Goal: Information Seeking & Learning: Learn about a topic

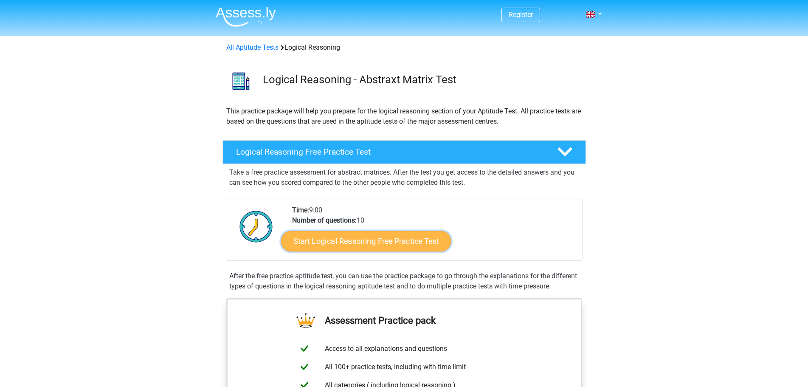
click at [365, 243] on link "Start Logical Reasoning Free Practice Test" at bounding box center [366, 241] width 170 height 20
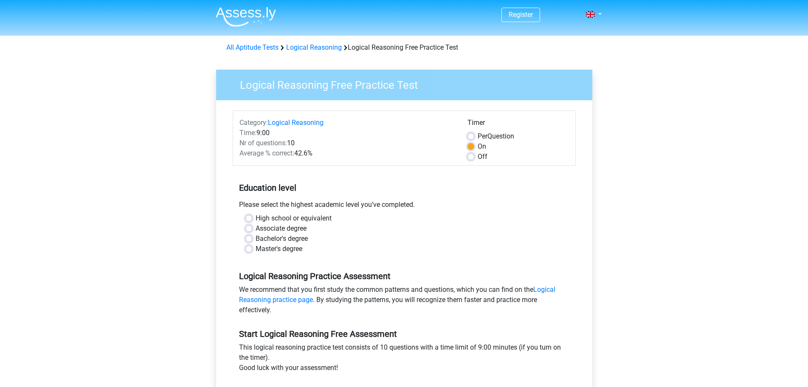
scroll to position [212, 0]
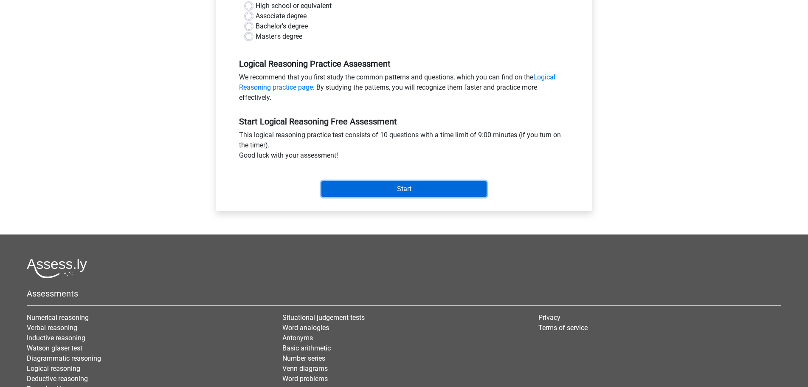
click at [419, 190] on input "Start" at bounding box center [403, 189] width 165 height 16
click at [160, 127] on div "Register Nederlands English" at bounding box center [404, 123] width 808 height 671
click at [256, 37] on label "Master's degree" at bounding box center [279, 36] width 47 height 10
click at [249, 37] on input "Master's degree" at bounding box center [248, 35] width 7 height 8
radio input "true"
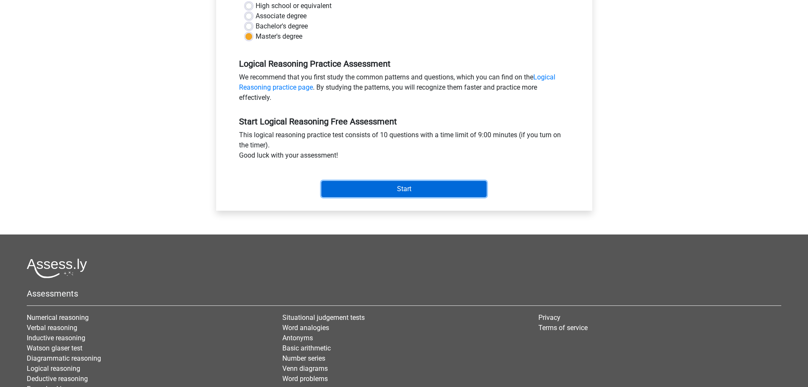
click at [392, 186] on input "Start" at bounding box center [403, 189] width 165 height 16
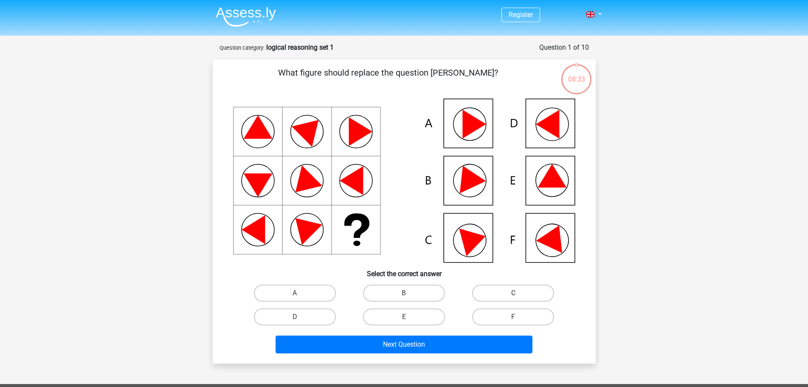
click at [509, 295] on label "C" at bounding box center [513, 292] width 82 height 17
click at [513, 295] on input "C" at bounding box center [516, 296] width 6 height 6
radio input "true"
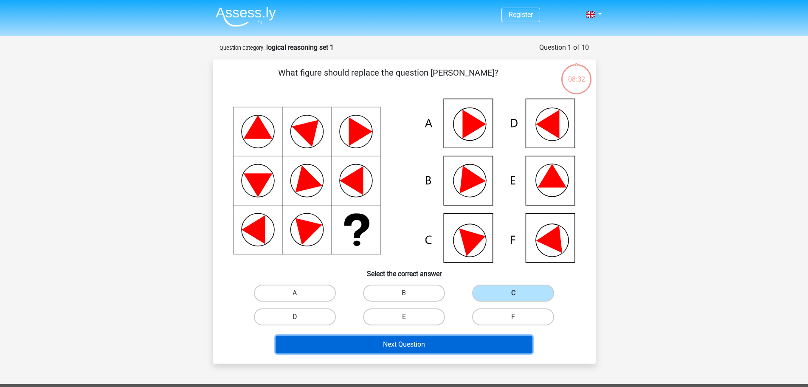
click at [397, 346] on button "Next Question" at bounding box center [404, 344] width 257 height 18
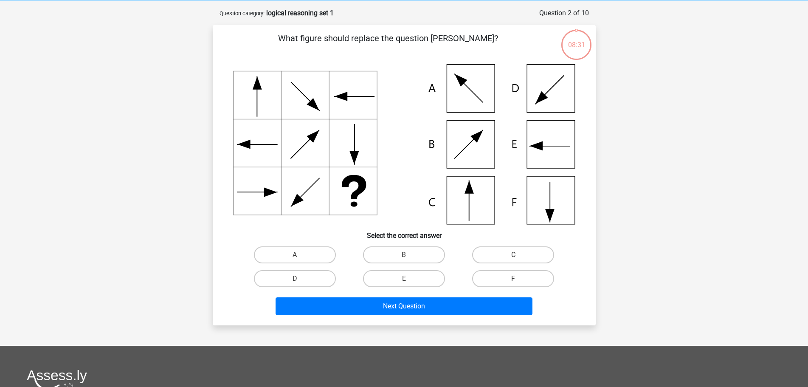
scroll to position [42, 0]
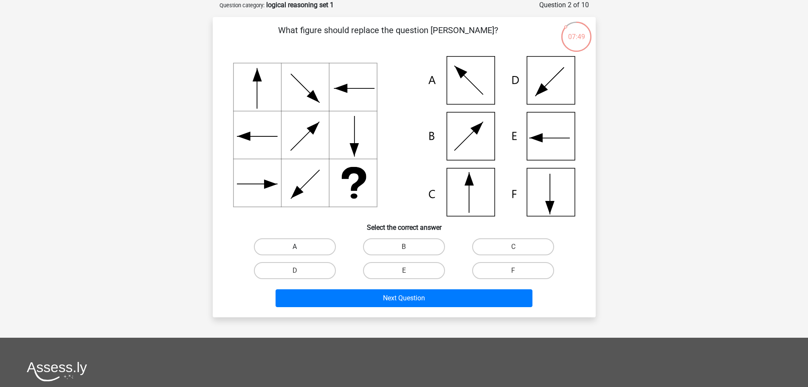
click at [300, 245] on label "A" at bounding box center [295, 246] width 82 height 17
click at [300, 247] on input "A" at bounding box center [298, 250] width 6 height 6
radio input "true"
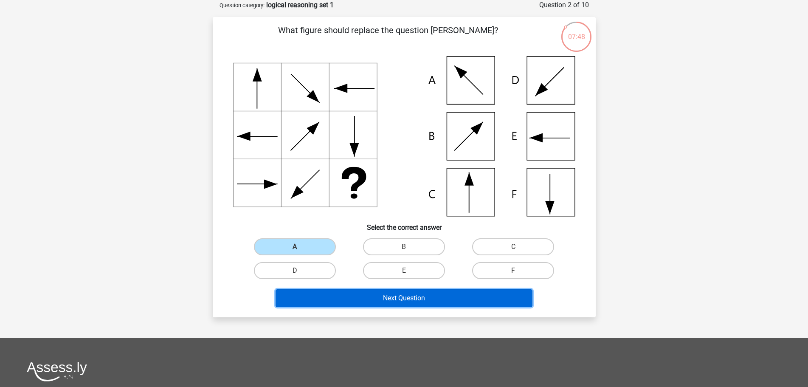
click at [420, 296] on button "Next Question" at bounding box center [404, 298] width 257 height 18
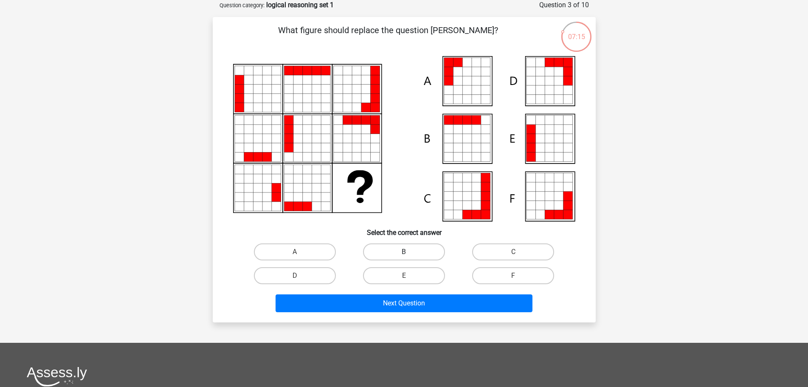
click at [395, 251] on label "B" at bounding box center [404, 251] width 82 height 17
click at [404, 252] on input "B" at bounding box center [407, 255] width 6 height 6
radio input "true"
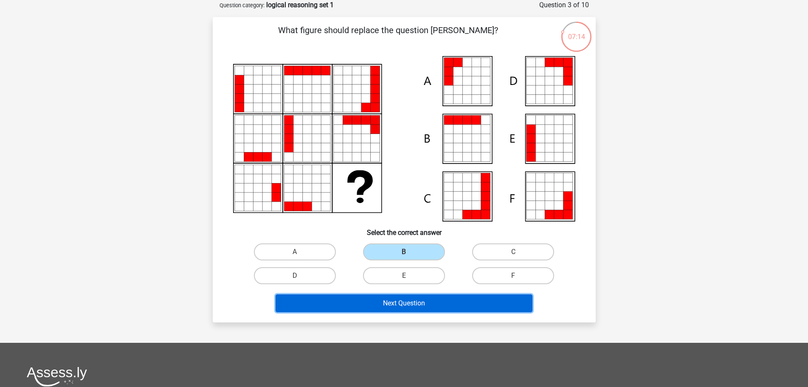
click at [399, 303] on button "Next Question" at bounding box center [404, 303] width 257 height 18
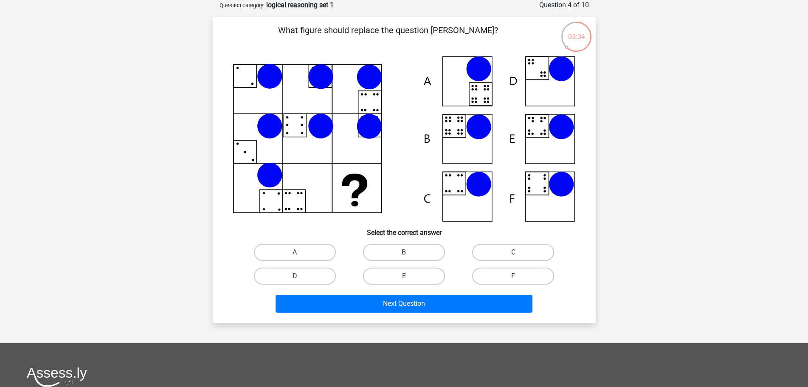
click at [509, 277] on label "F" at bounding box center [513, 275] width 82 height 17
click at [513, 277] on input "F" at bounding box center [516, 279] width 6 height 6
radio input "true"
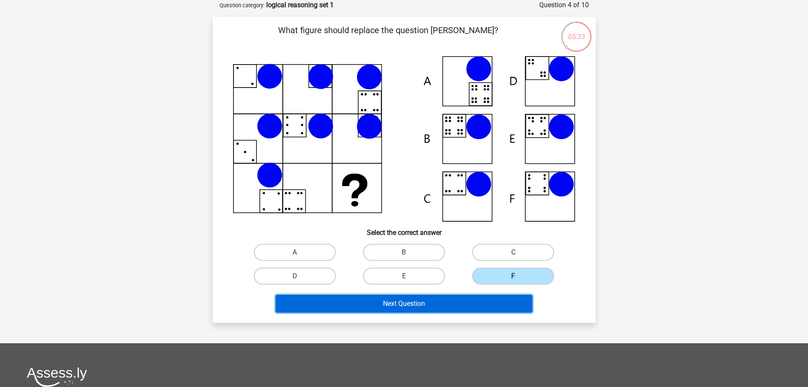
click at [440, 304] on button "Next Question" at bounding box center [404, 304] width 257 height 18
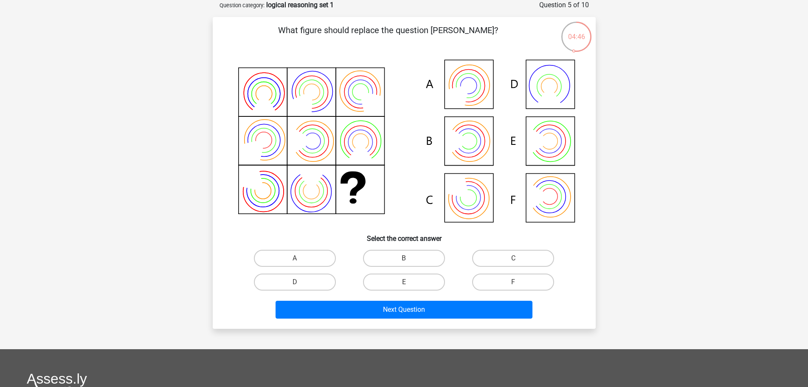
click at [518, 284] on input "F" at bounding box center [516, 285] width 6 height 6
radio input "true"
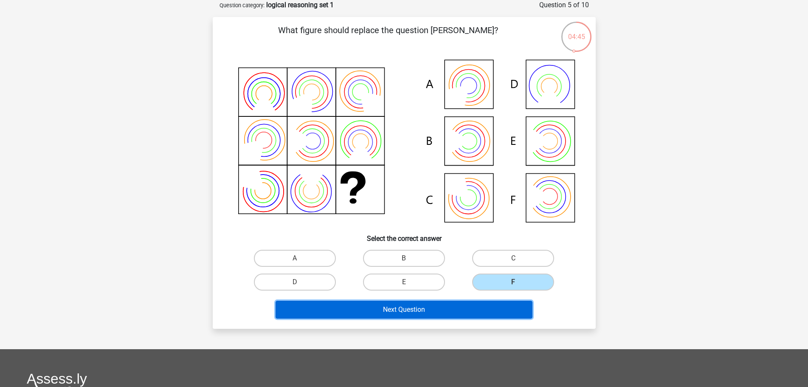
click at [436, 309] on button "Next Question" at bounding box center [404, 310] width 257 height 18
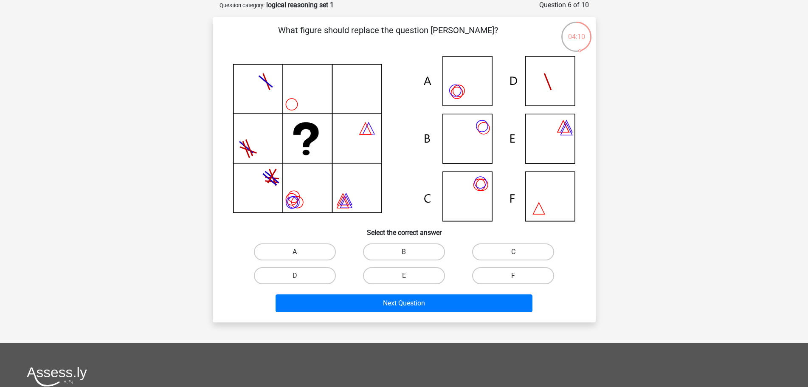
click at [286, 251] on label "A" at bounding box center [295, 251] width 82 height 17
click at [295, 252] on input "A" at bounding box center [298, 255] width 6 height 6
radio input "true"
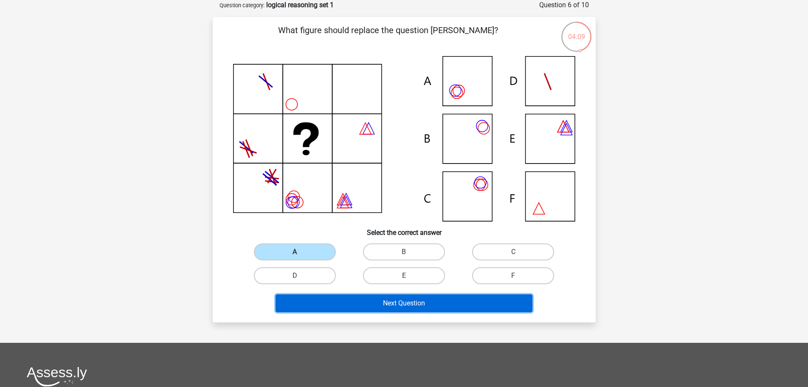
click at [401, 303] on button "Next Question" at bounding box center [404, 303] width 257 height 18
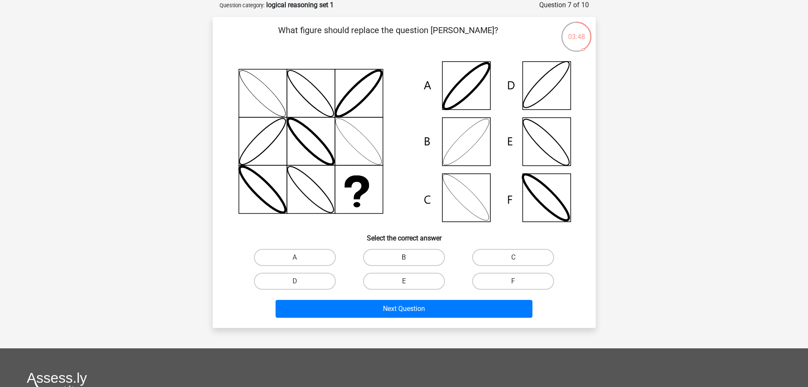
click at [414, 259] on label "B" at bounding box center [404, 257] width 82 height 17
click at [409, 259] on input "B" at bounding box center [407, 260] width 6 height 6
radio input "true"
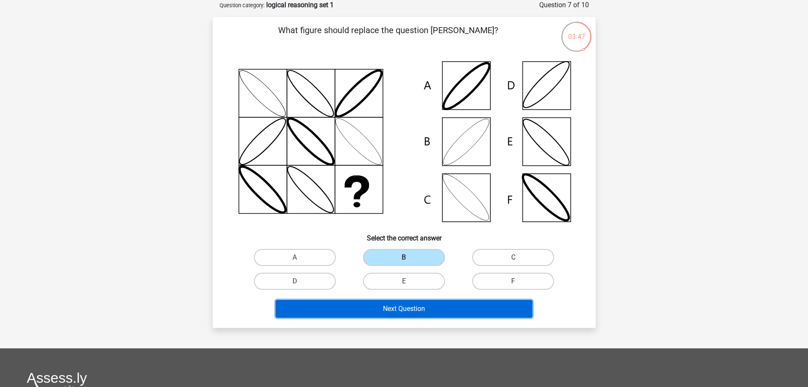
click at [400, 310] on button "Next Question" at bounding box center [404, 309] width 257 height 18
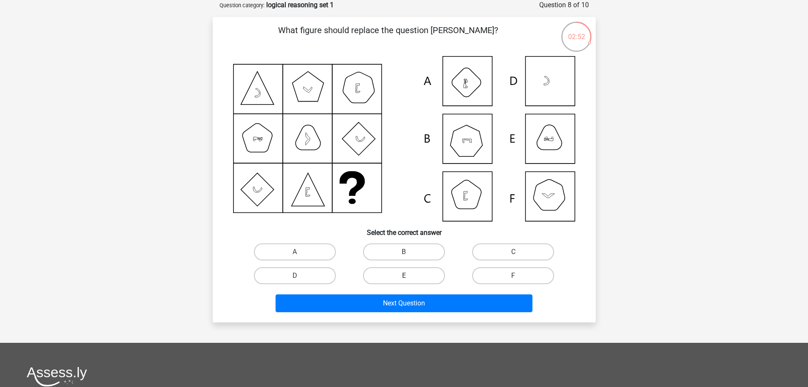
click at [404, 275] on label "E" at bounding box center [404, 275] width 82 height 17
click at [404, 276] on input "E" at bounding box center [407, 279] width 6 height 6
radio input "true"
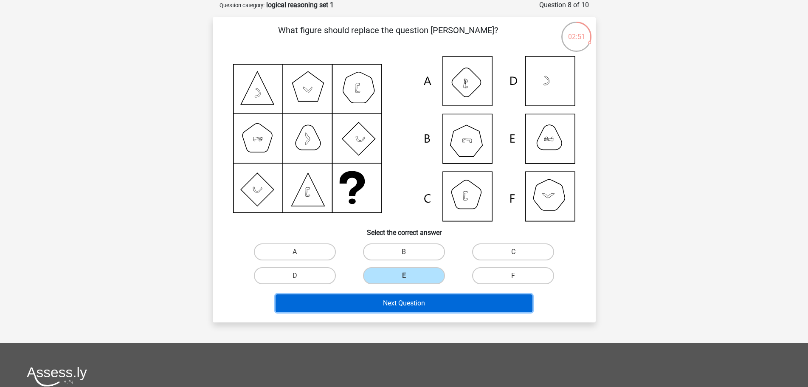
click at [409, 300] on button "Next Question" at bounding box center [404, 303] width 257 height 18
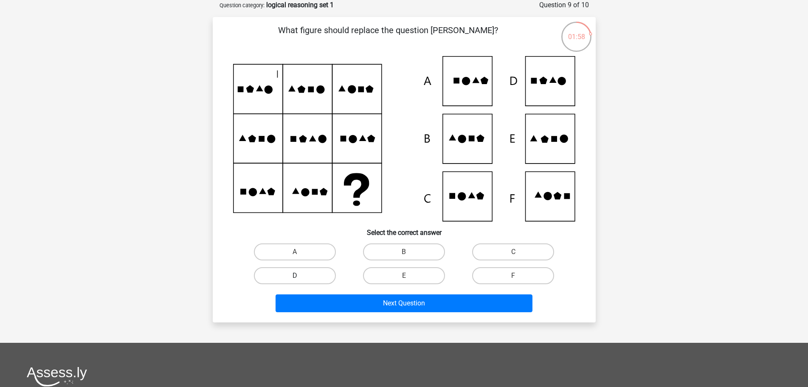
click at [302, 277] on label "D" at bounding box center [295, 275] width 82 height 17
click at [300, 277] on input "D" at bounding box center [298, 279] width 6 height 6
radio input "true"
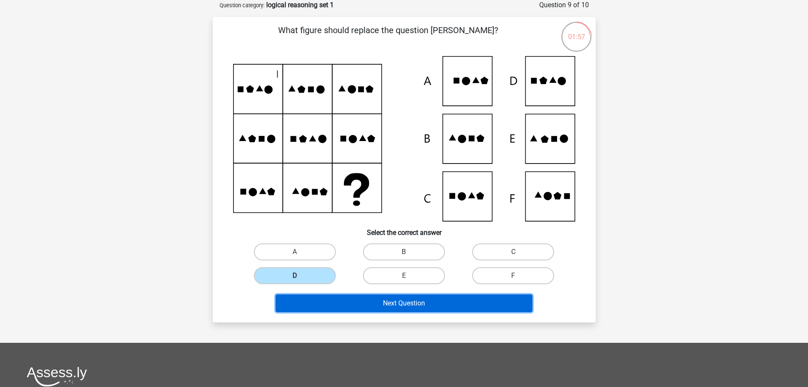
click at [391, 304] on button "Next Question" at bounding box center [404, 303] width 257 height 18
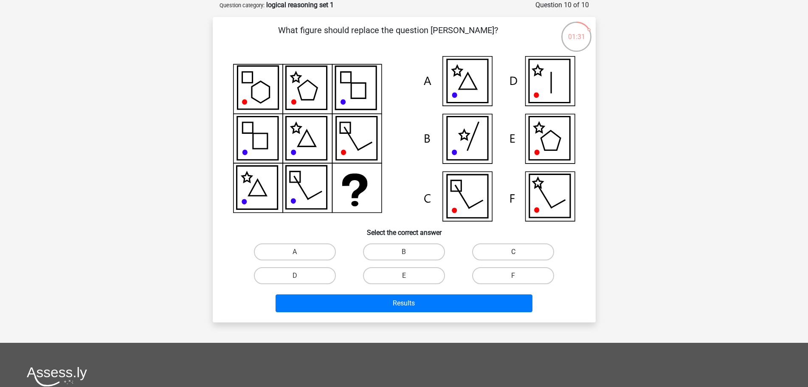
click at [525, 250] on label "C" at bounding box center [513, 251] width 82 height 17
click at [519, 252] on input "C" at bounding box center [516, 255] width 6 height 6
radio input "true"
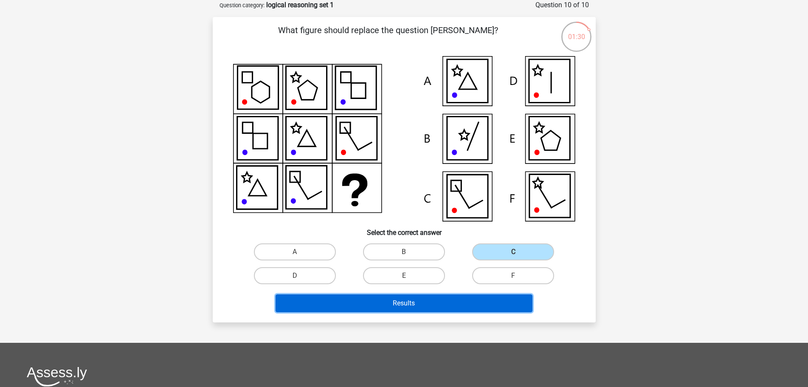
click at [444, 300] on button "Results" at bounding box center [404, 303] width 257 height 18
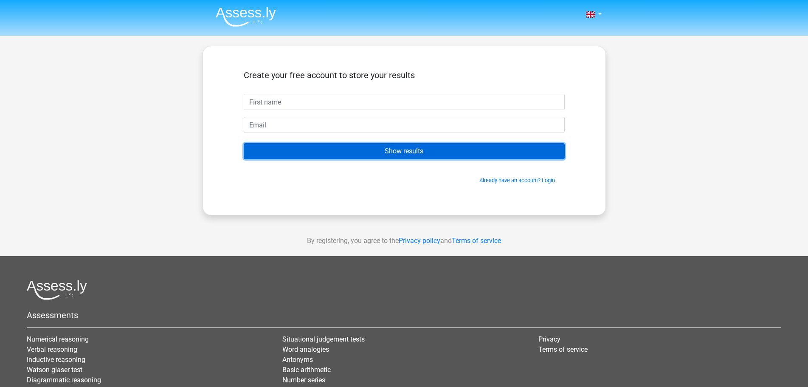
drag, startPoint x: 407, startPoint y: 152, endPoint x: 351, endPoint y: 190, distance: 67.2
click at [403, 154] on input "Show results" at bounding box center [404, 151] width 321 height 16
